Goal: Transaction & Acquisition: Purchase product/service

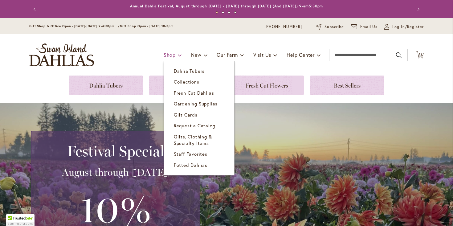
click at [166, 51] on span "Shop" at bounding box center [170, 54] width 12 height 6
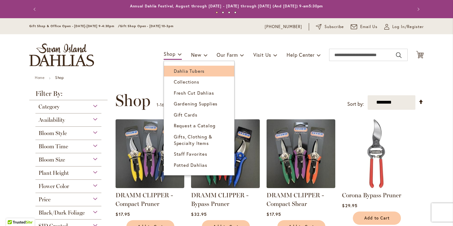
click at [177, 70] on span "Dahlia Tubers" at bounding box center [189, 71] width 31 height 6
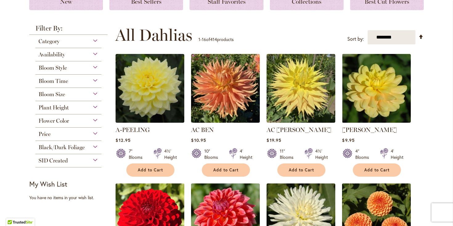
scroll to position [91, 0]
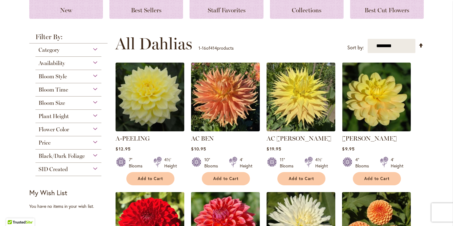
click at [93, 86] on div "Bloom Time" at bounding box center [68, 88] width 66 height 10
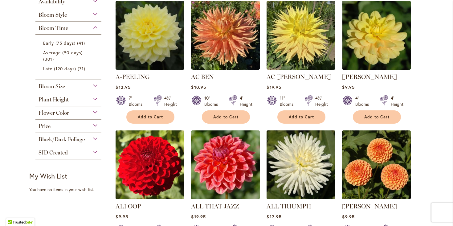
scroll to position [157, 0]
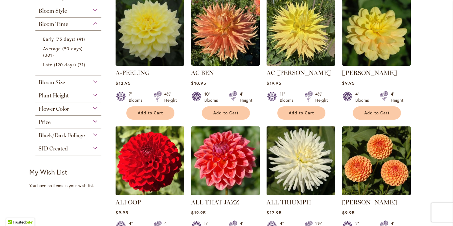
click at [94, 94] on div "Plant Height" at bounding box center [68, 94] width 66 height 10
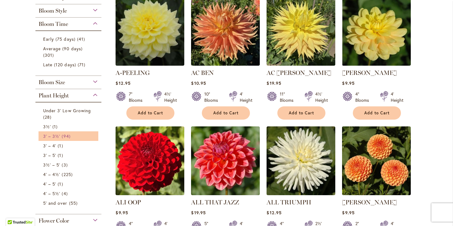
click at [58, 134] on span "3' – 3½'" at bounding box center [51, 136] width 17 height 6
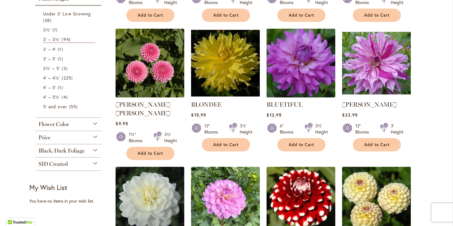
scroll to position [248, 0]
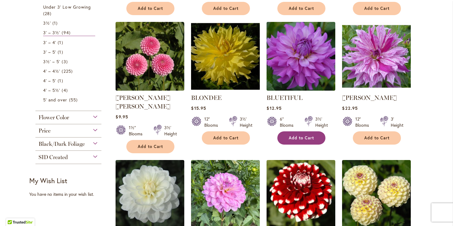
click at [296, 134] on button "Add to Cart" at bounding box center [301, 137] width 48 height 13
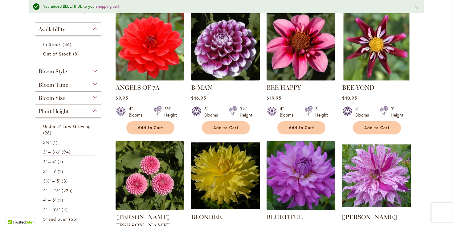
scroll to position [136, 0]
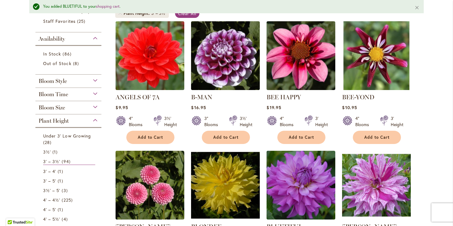
click at [93, 103] on div "Bloom Size" at bounding box center [68, 106] width 66 height 10
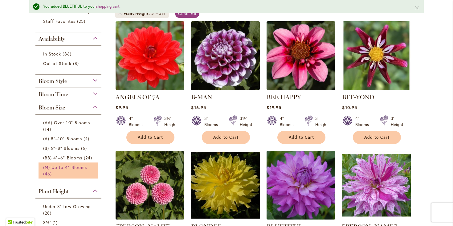
click at [58, 166] on span "(M) Up to 4" Blooms" at bounding box center [65, 167] width 44 height 6
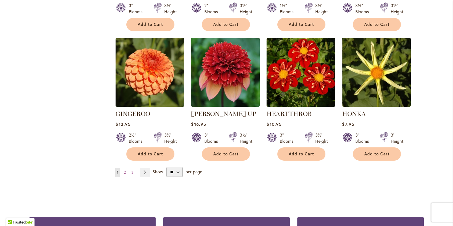
scroll to position [510, 0]
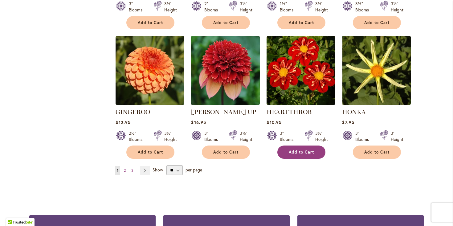
click at [293, 149] on span "Add to Cart" at bounding box center [301, 151] width 25 height 5
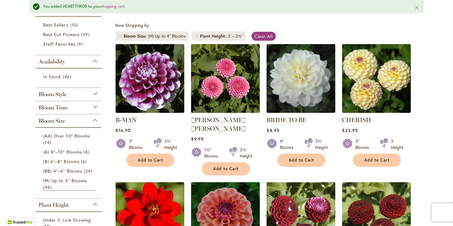
scroll to position [0, 0]
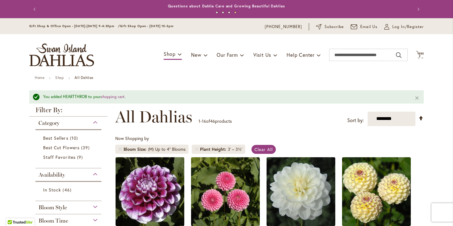
click at [53, 117] on div "Category" at bounding box center [68, 121] width 66 height 10
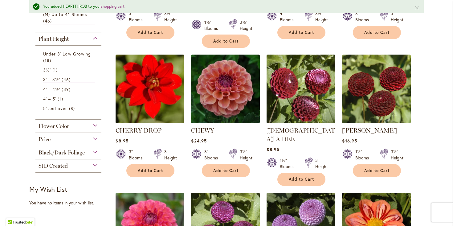
scroll to position [246, 0]
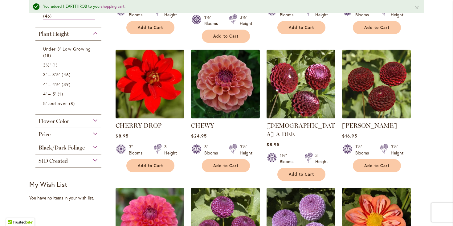
click at [95, 118] on div "Flower Color" at bounding box center [68, 120] width 66 height 10
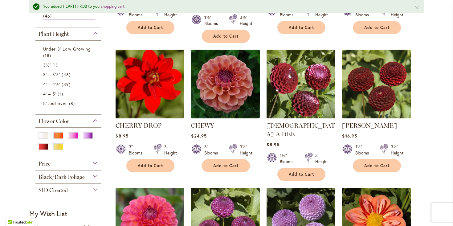
click at [91, 174] on div "Black/Dark Foliage" at bounding box center [68, 175] width 66 height 10
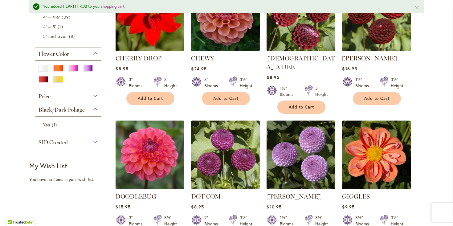
scroll to position [314, 0]
